Goal: Find specific page/section: Find specific page/section

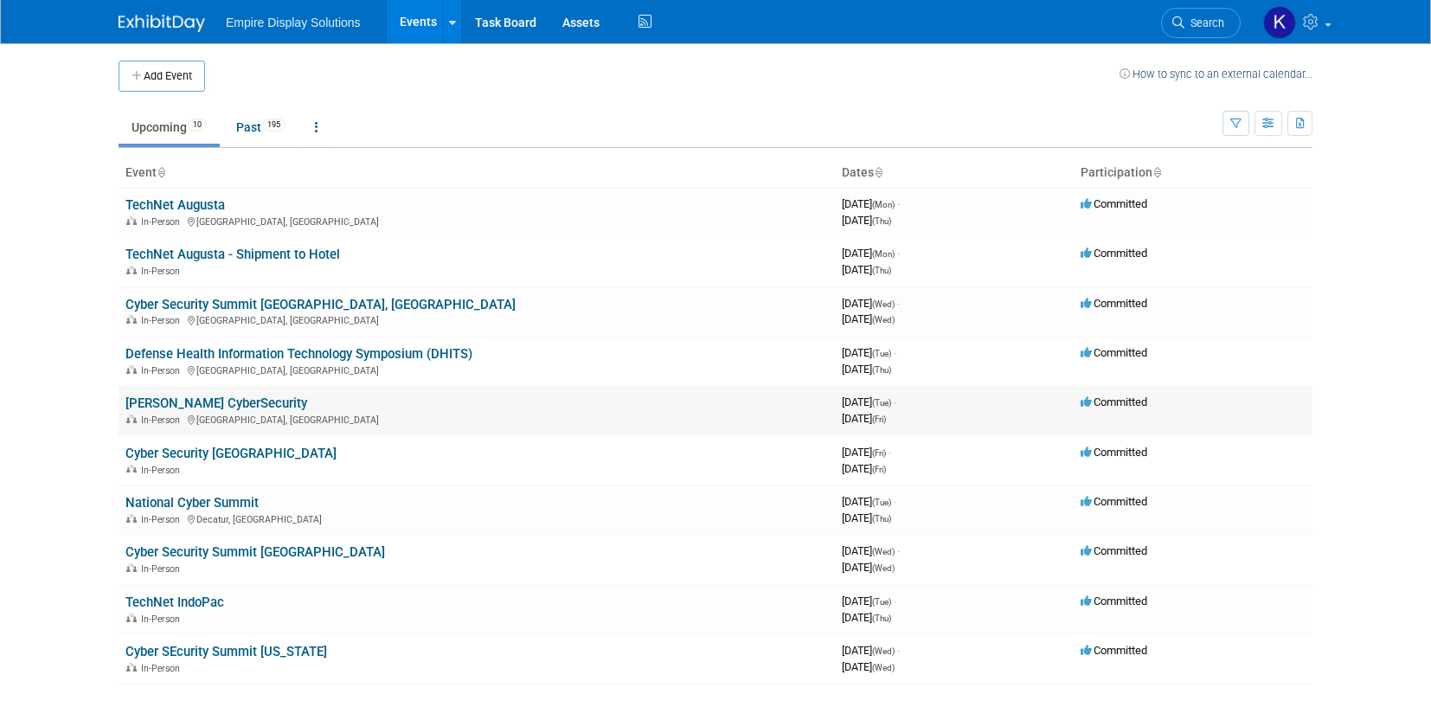
click at [242, 401] on link "[PERSON_NAME] CyberSecurity" at bounding box center [216, 403] width 182 height 16
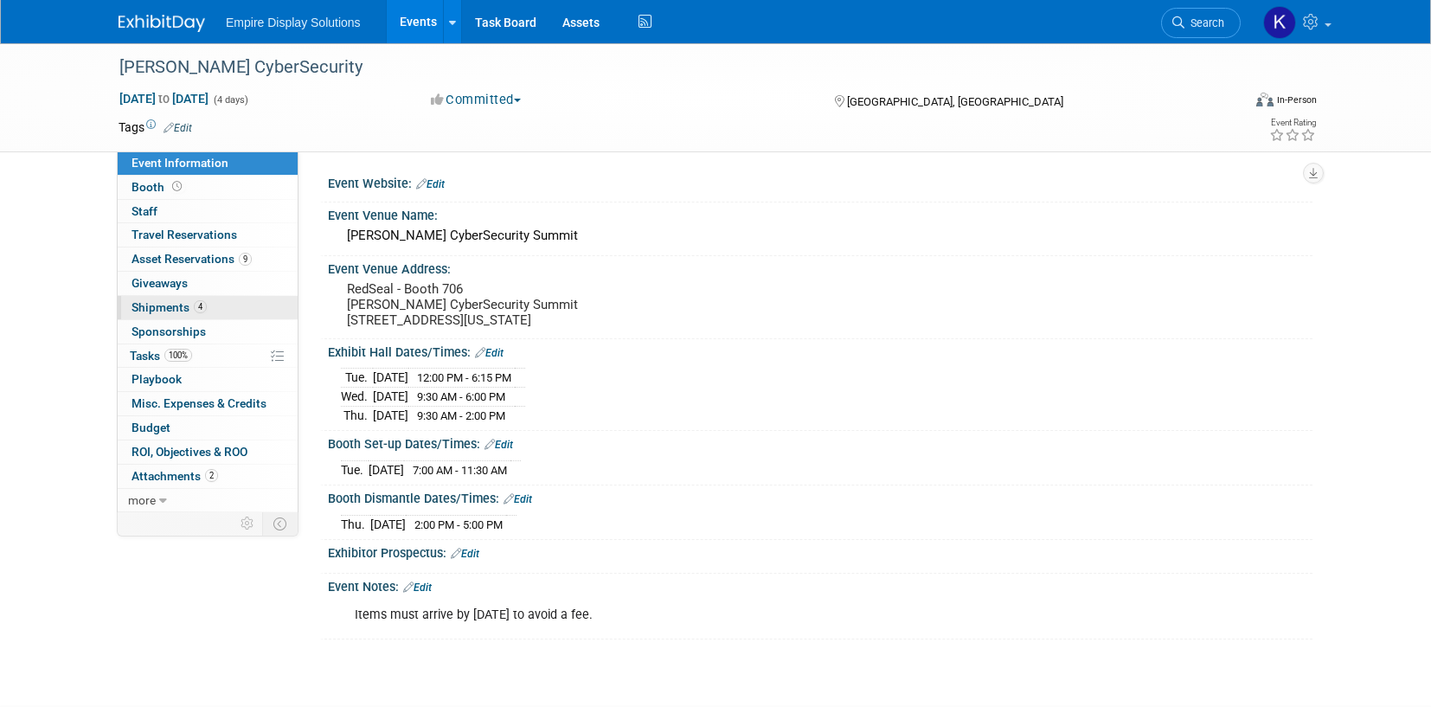
click at [209, 308] on link "4 Shipments 4" at bounding box center [208, 307] width 180 height 23
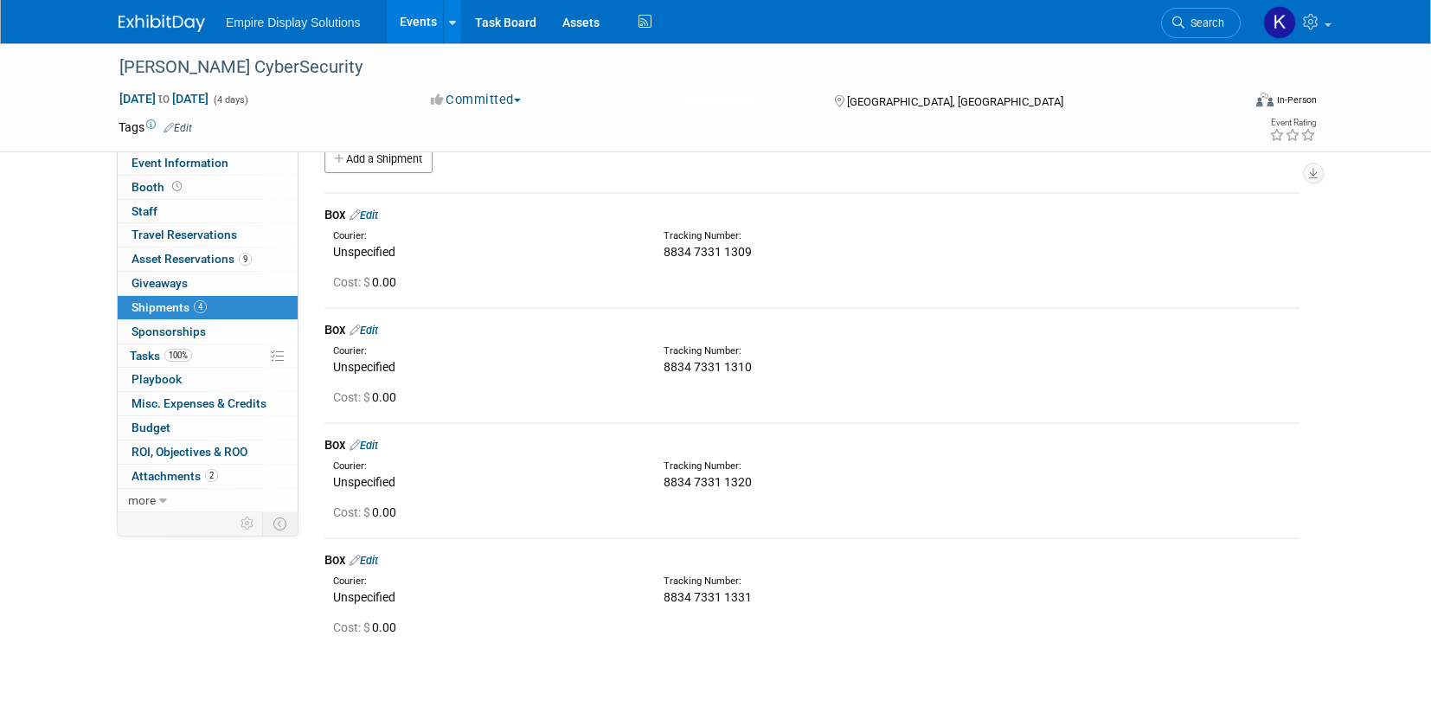
scroll to position [22, 0]
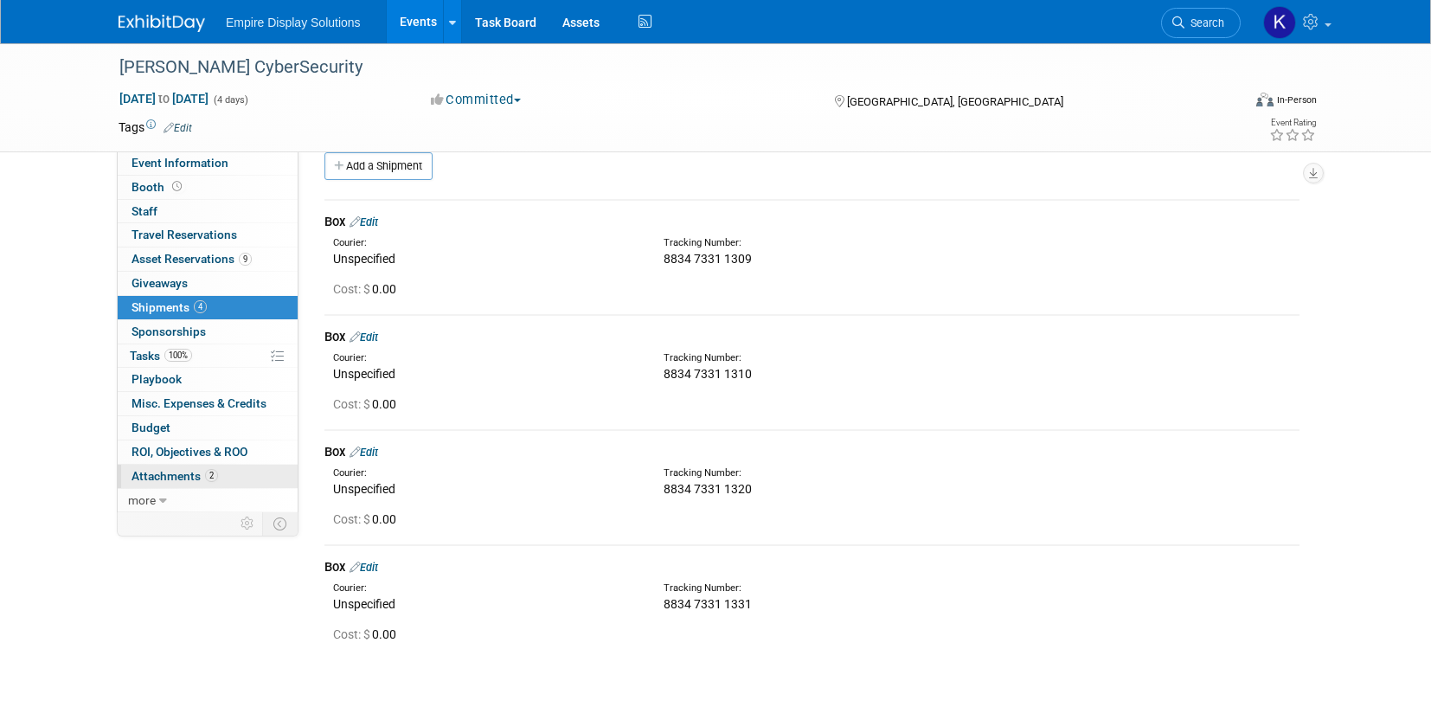
click at [189, 473] on span "Attachments 2" at bounding box center [174, 476] width 87 height 14
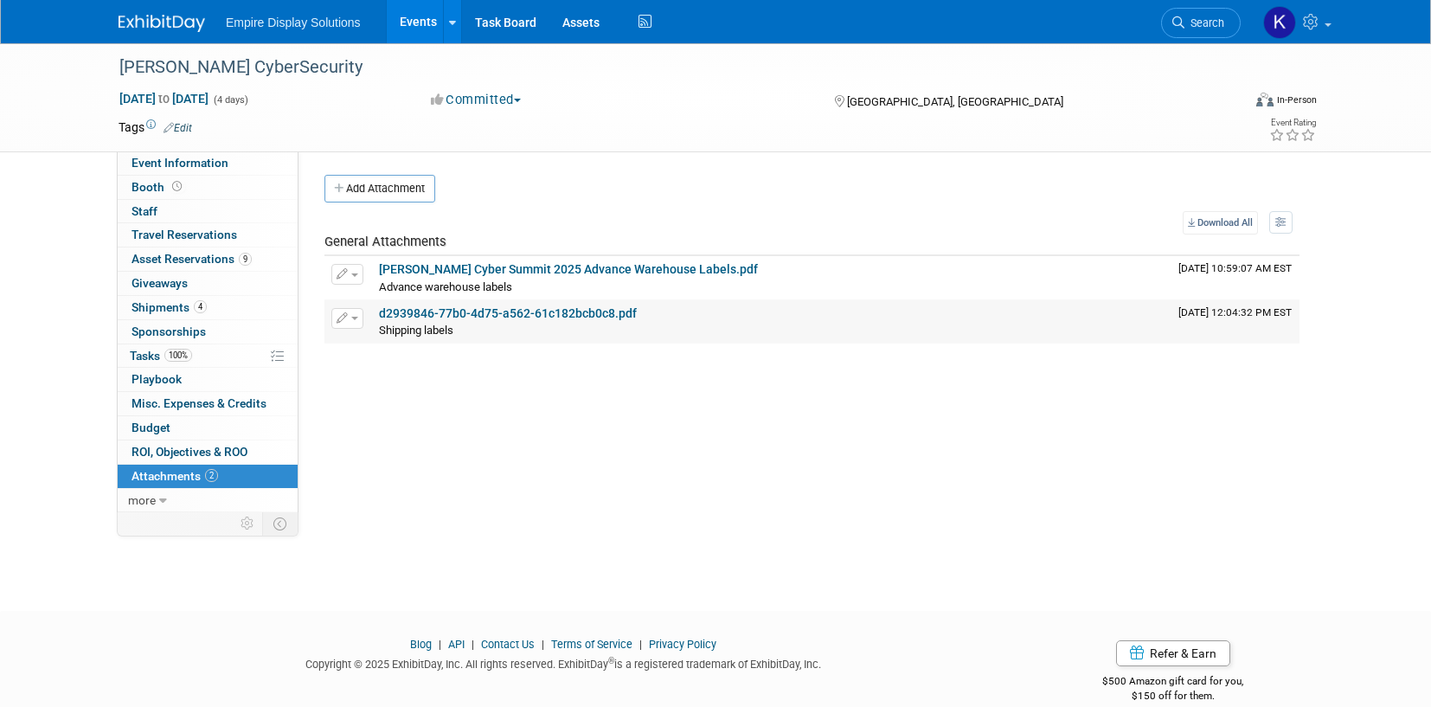
click at [413, 310] on link "d2939846-77b0-4d75-a562-61c182bcb0c8.pdf" at bounding box center [508, 313] width 258 height 14
click at [203, 167] on span "Event Information" at bounding box center [179, 163] width 97 height 14
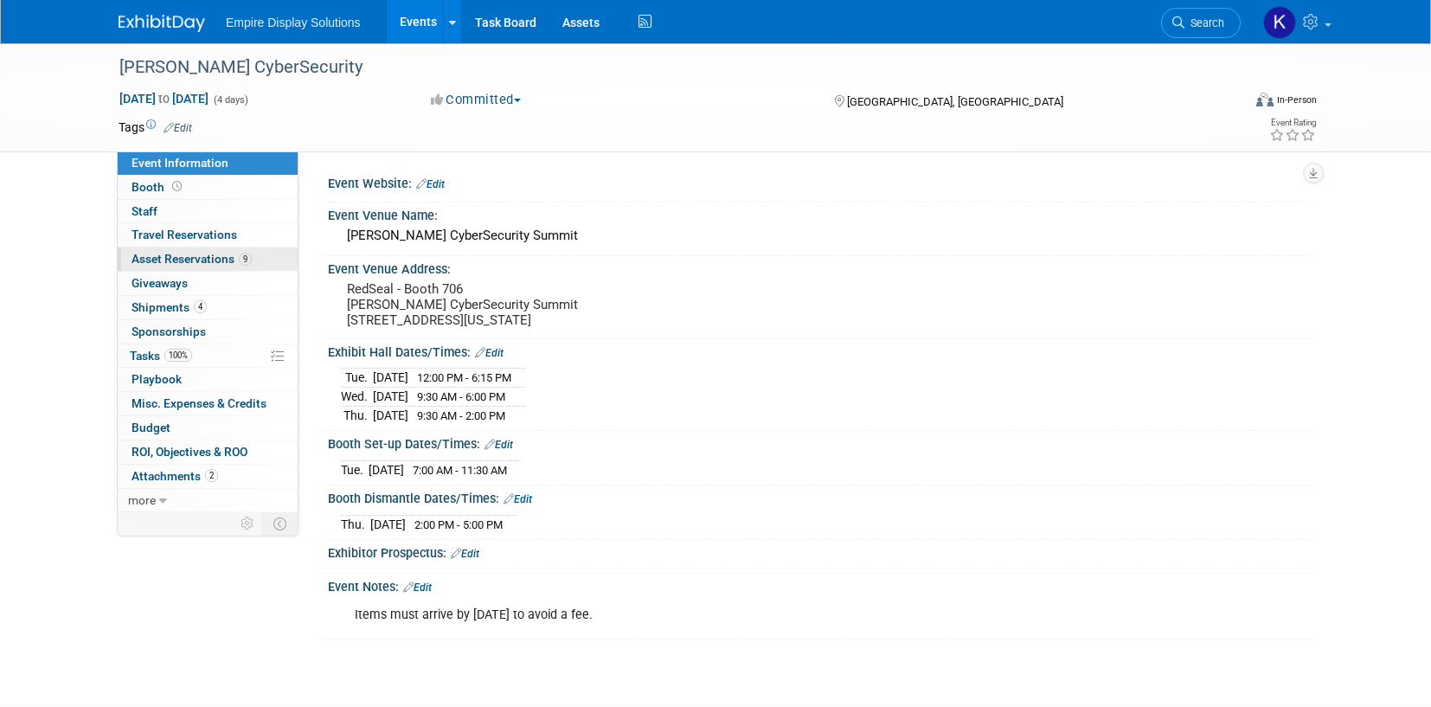
click at [189, 262] on span "Asset Reservations 9" at bounding box center [191, 259] width 120 height 14
